Goal: Check status: Check status

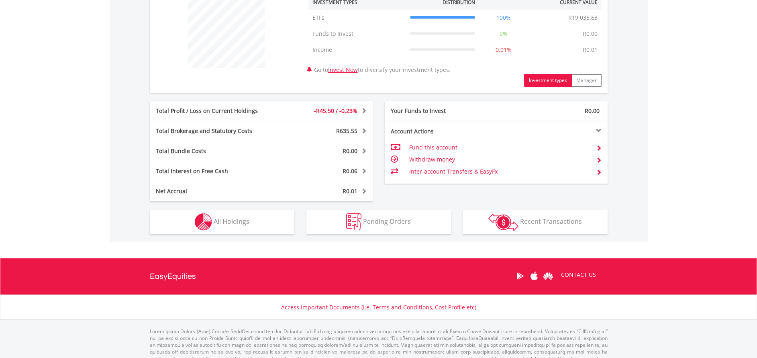
scroll to position [338, 0]
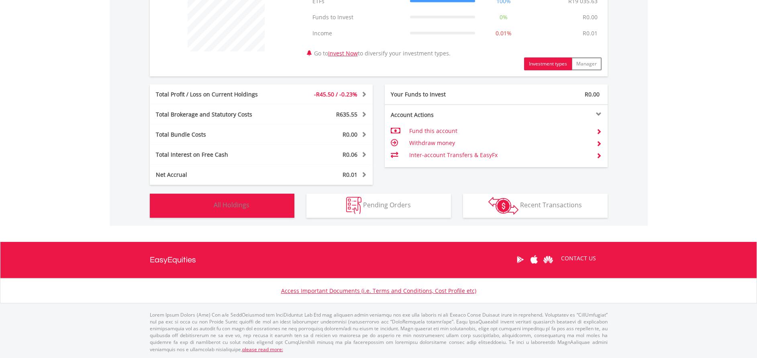
click at [225, 203] on span "All Holdings" at bounding box center [232, 204] width 36 height 9
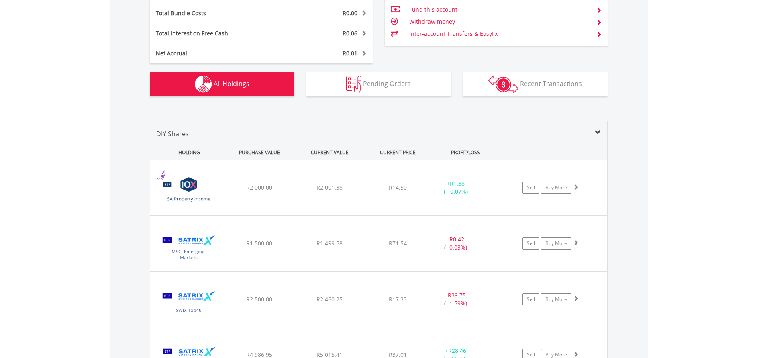
scroll to position [399, 0]
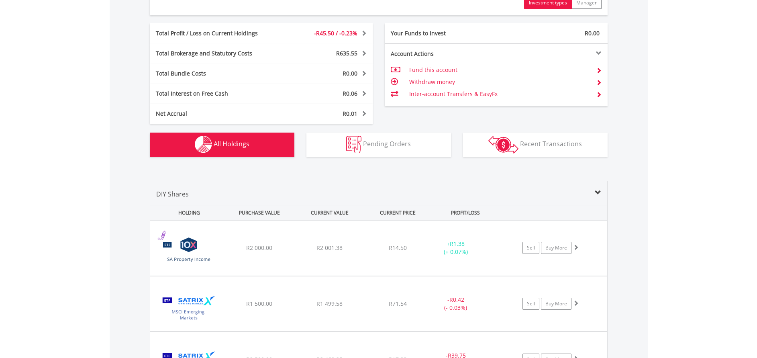
click at [218, 141] on span "All Holdings" at bounding box center [232, 143] width 36 height 9
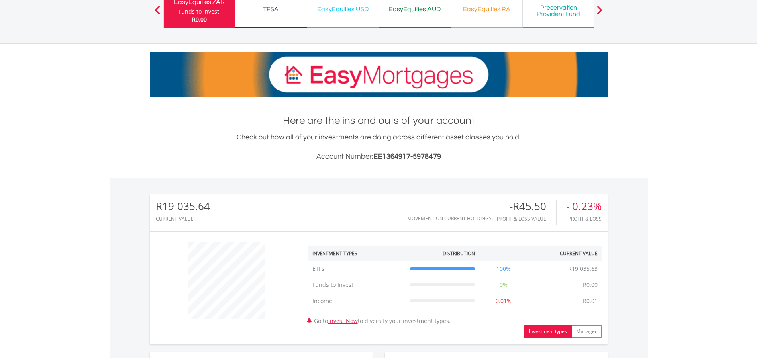
scroll to position [0, 0]
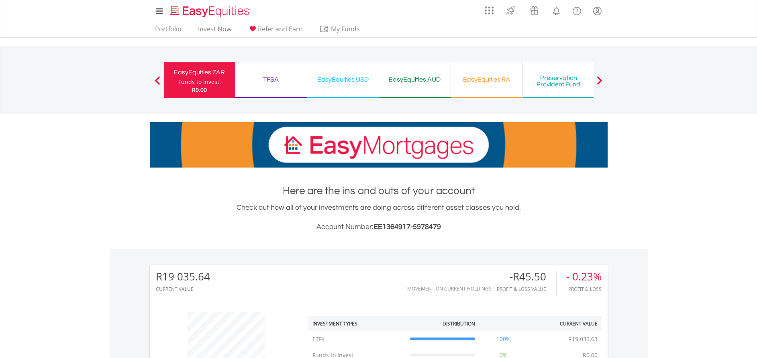
click at [274, 76] on div "TFSA" at bounding box center [271, 79] width 62 height 11
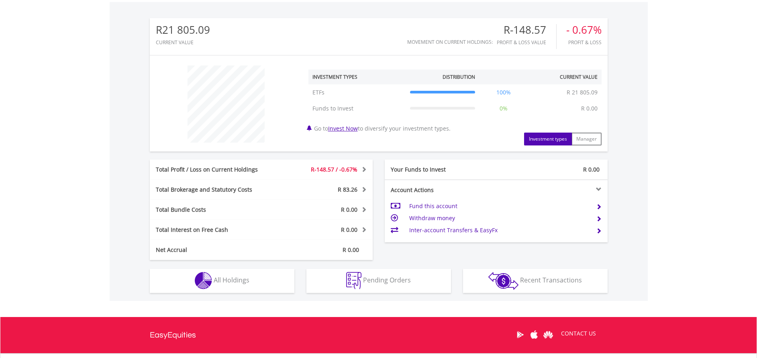
scroll to position [301, 0]
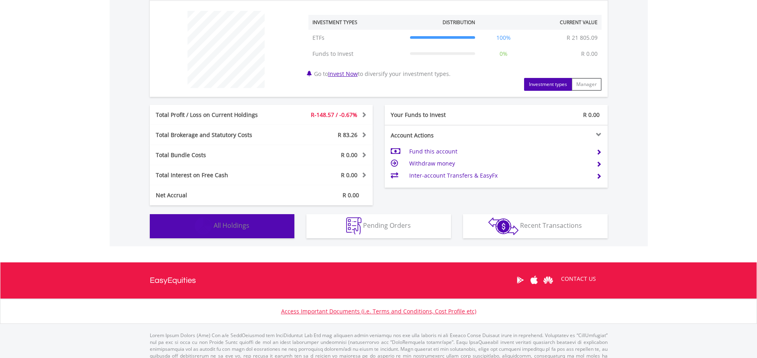
click at [230, 228] on span "All Holdings" at bounding box center [232, 225] width 36 height 9
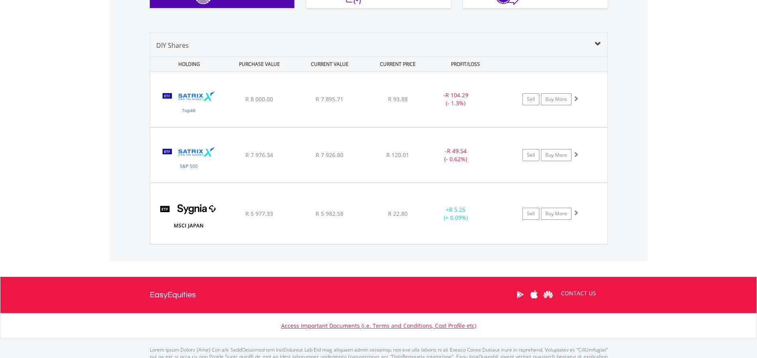
scroll to position [506, 0]
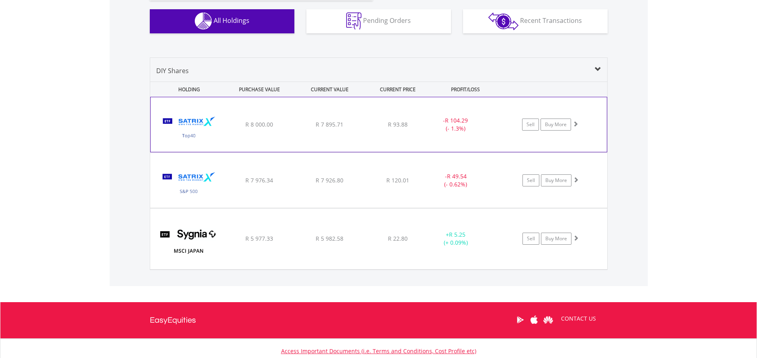
click at [577, 125] on span at bounding box center [576, 124] width 6 height 6
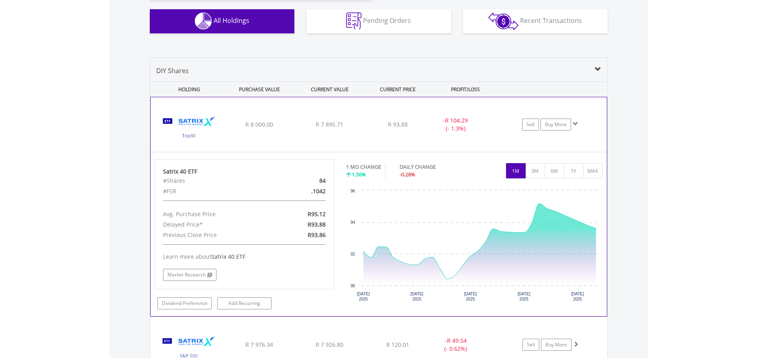
click at [577, 125] on span at bounding box center [576, 124] width 6 height 6
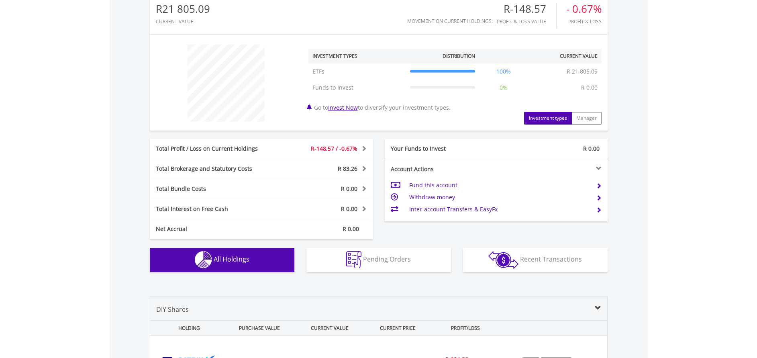
scroll to position [265, 0]
